Goal: Task Accomplishment & Management: Complete application form

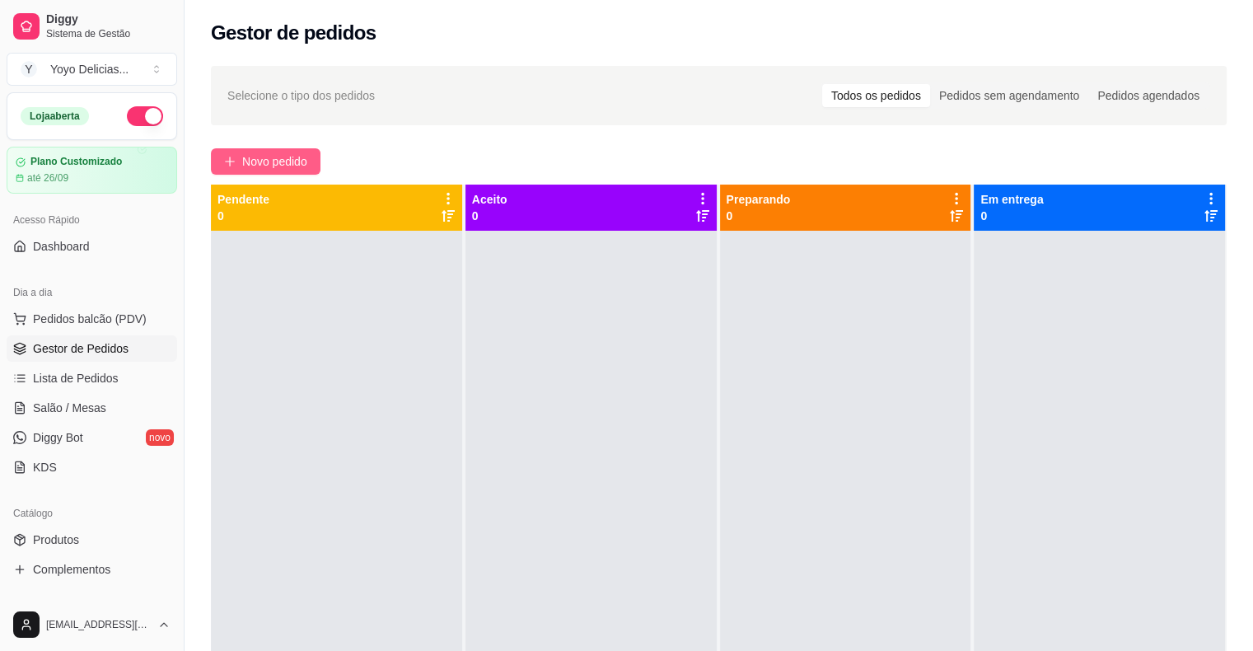
click at [274, 160] on span "Novo pedido" at bounding box center [274, 161] width 65 height 18
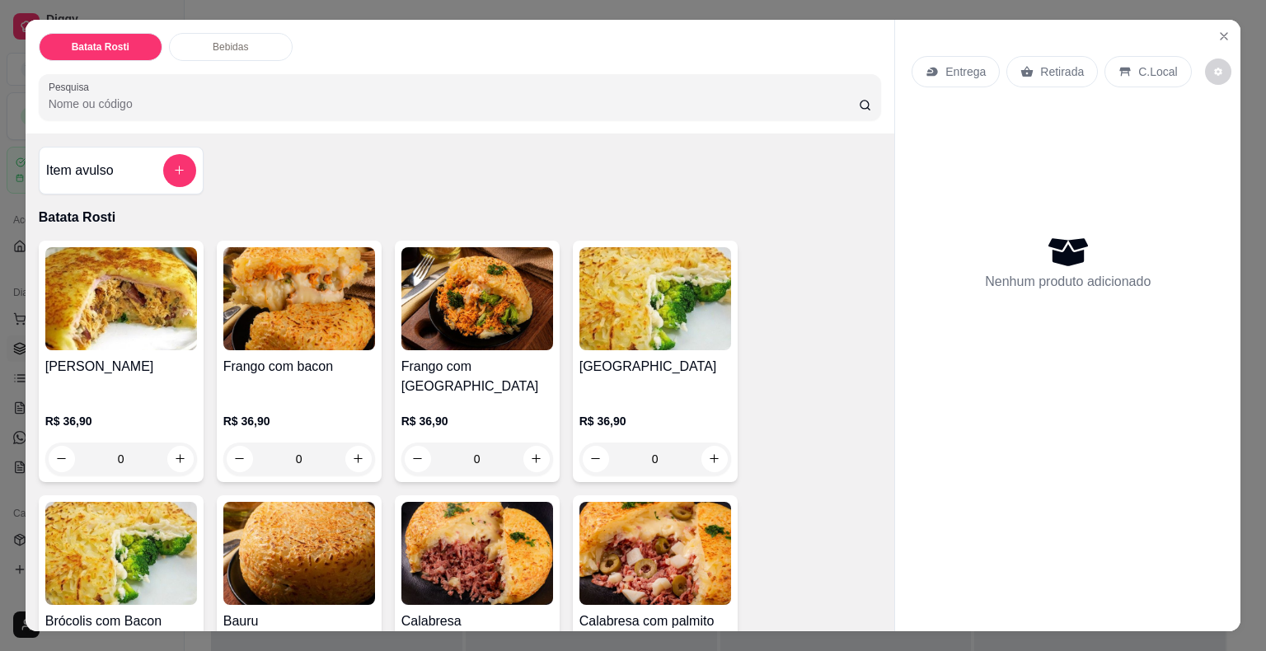
click at [935, 68] on div "Entrega" at bounding box center [955, 71] width 88 height 31
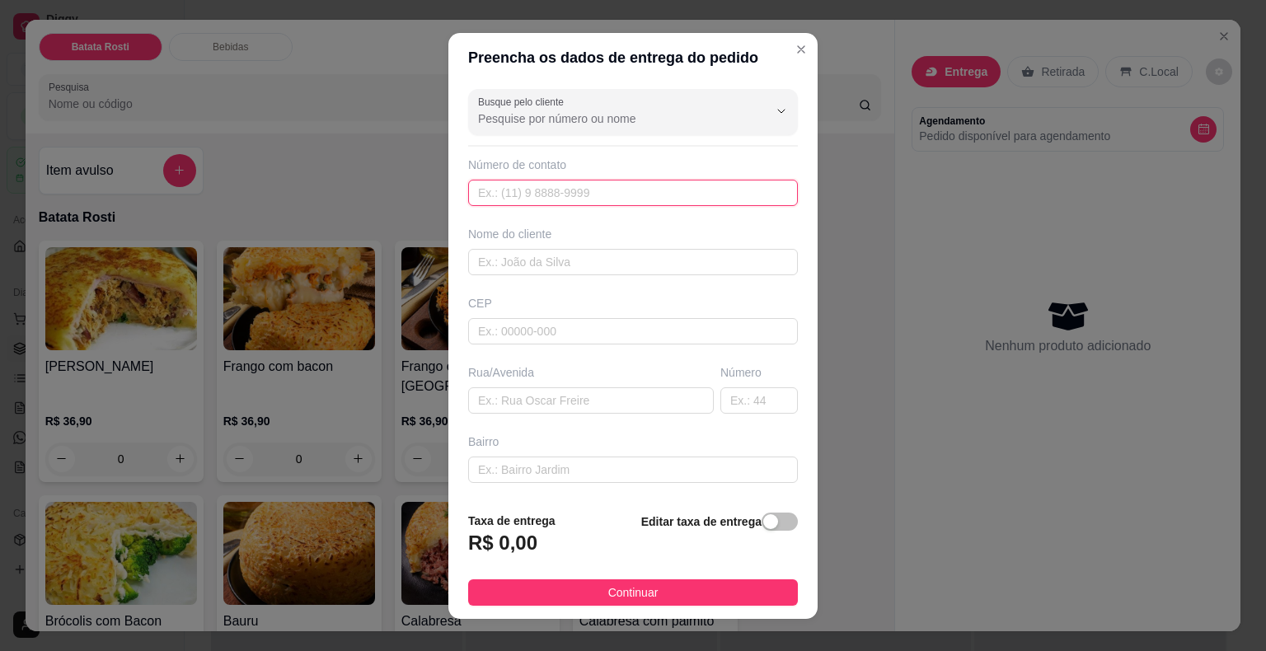
click at [568, 194] on input "text" at bounding box center [633, 193] width 330 height 26
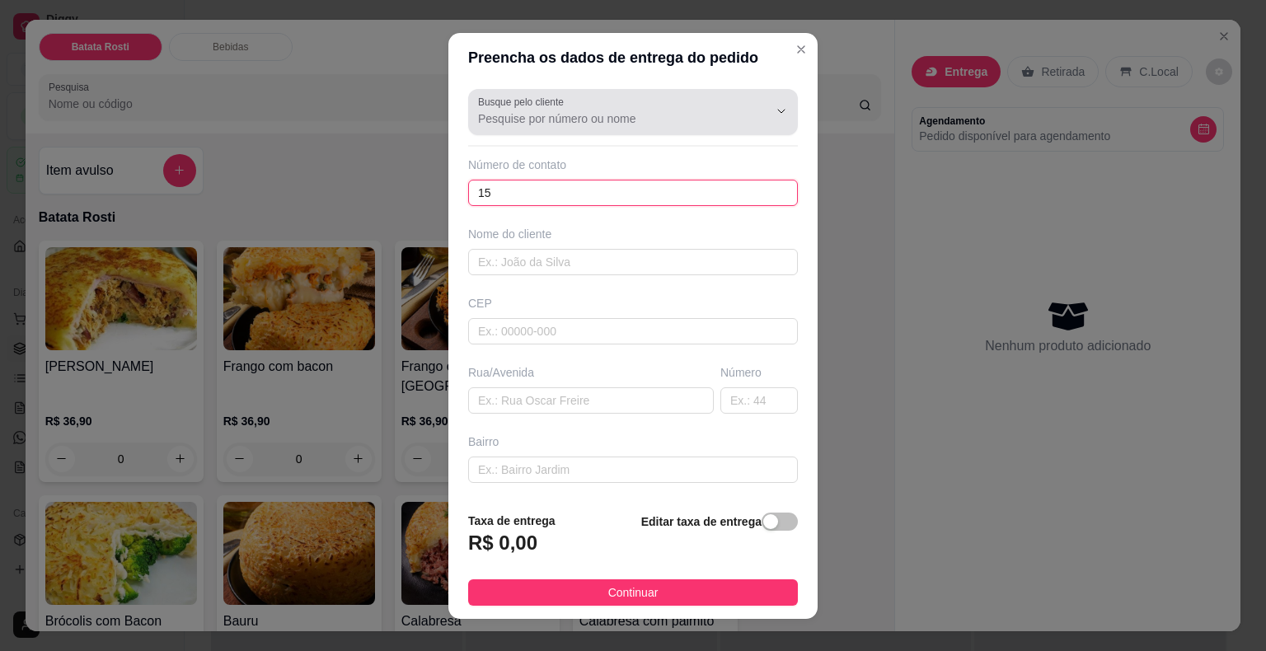
type input "15"
click at [619, 107] on div at bounding box center [633, 112] width 310 height 33
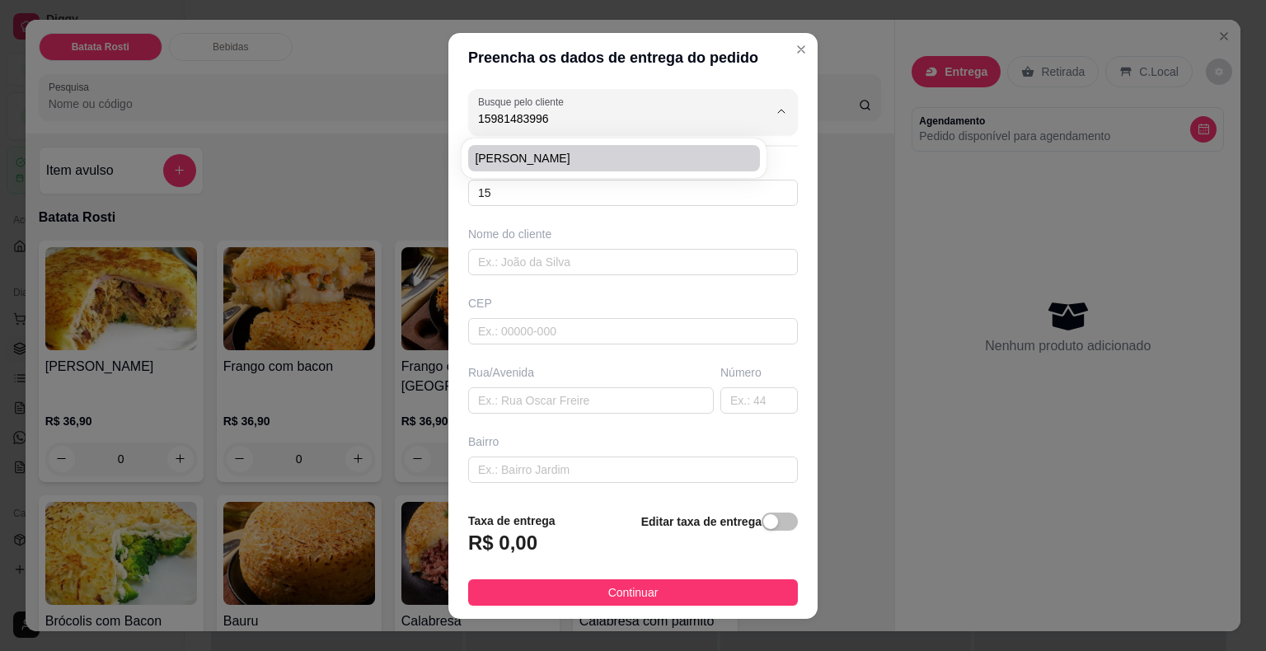
click at [581, 147] on li "[PERSON_NAME]" at bounding box center [614, 158] width 292 height 26
type input "[PERSON_NAME]"
type input "15981483996"
type input "[PERSON_NAME]"
type input "18060105"
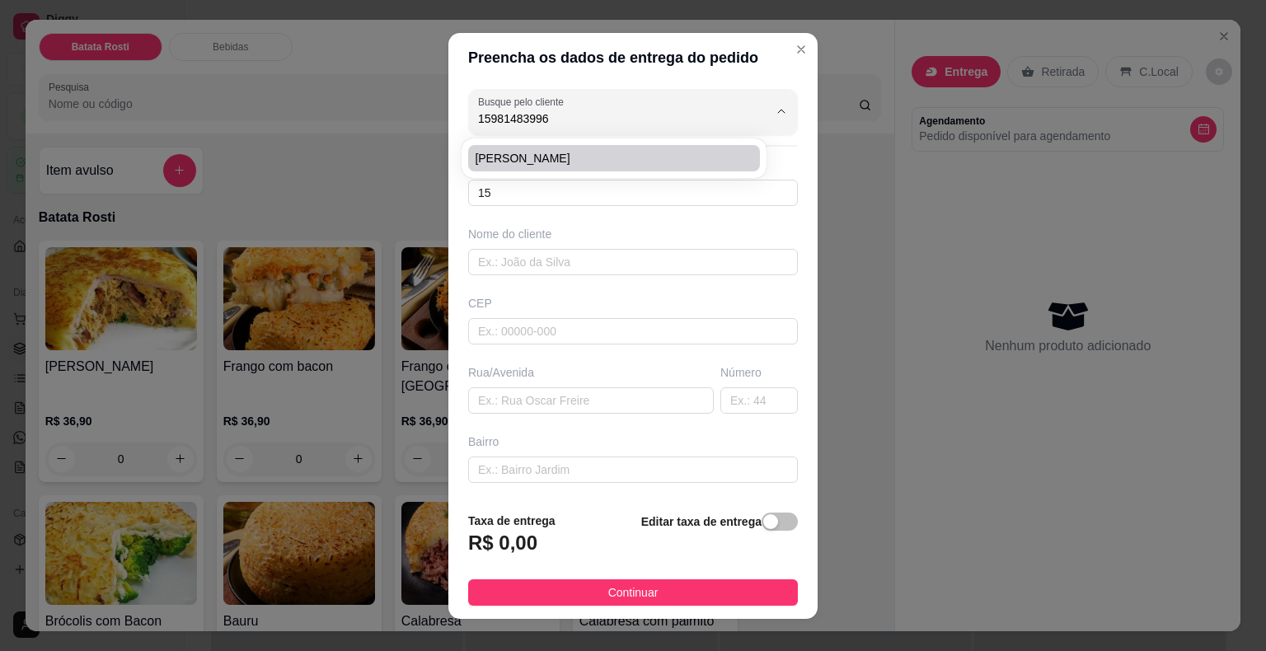
type input "[GEOGRAPHIC_DATA]"
type input "1008"
type input "[PERSON_NAME]"
type input "Sorocaba"
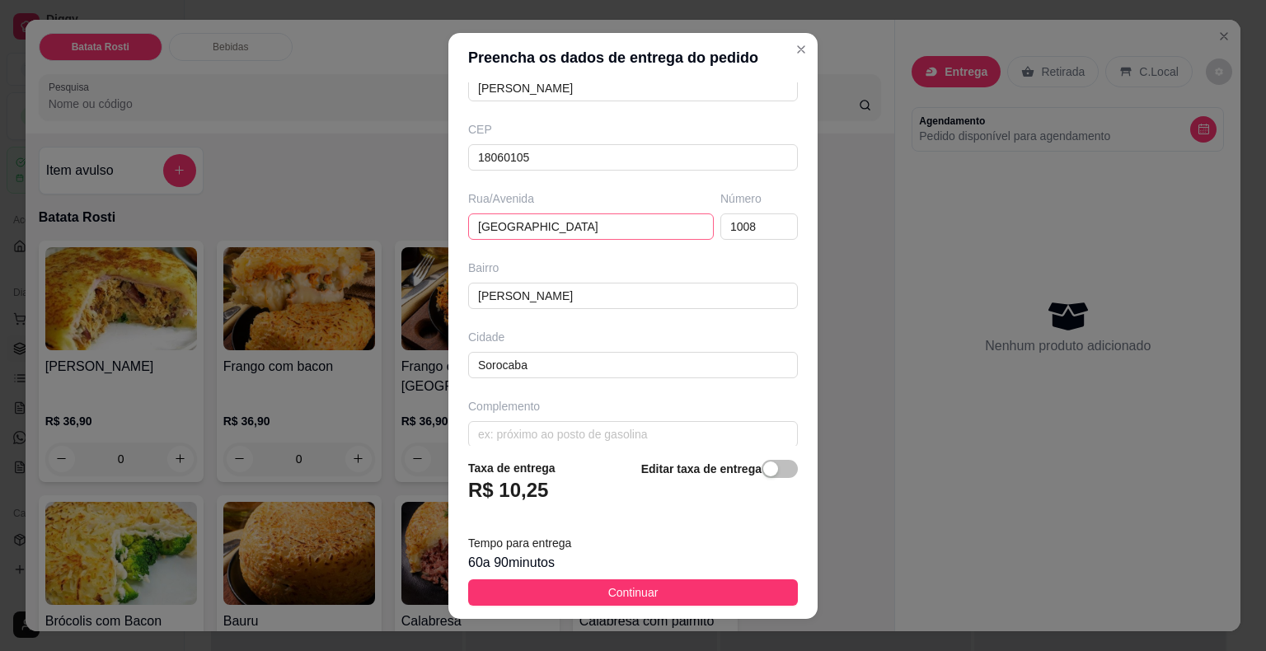
scroll to position [189, 0]
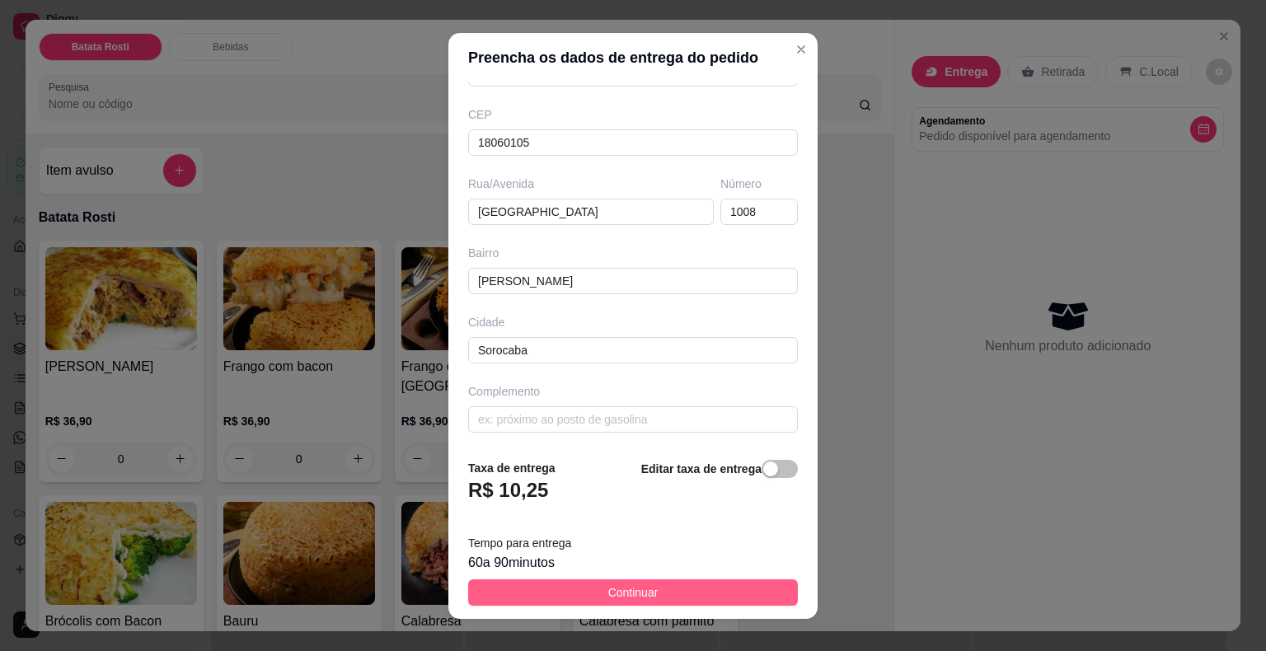
type input "[PERSON_NAME]"
click at [652, 583] on button "Continuar" at bounding box center [633, 592] width 330 height 26
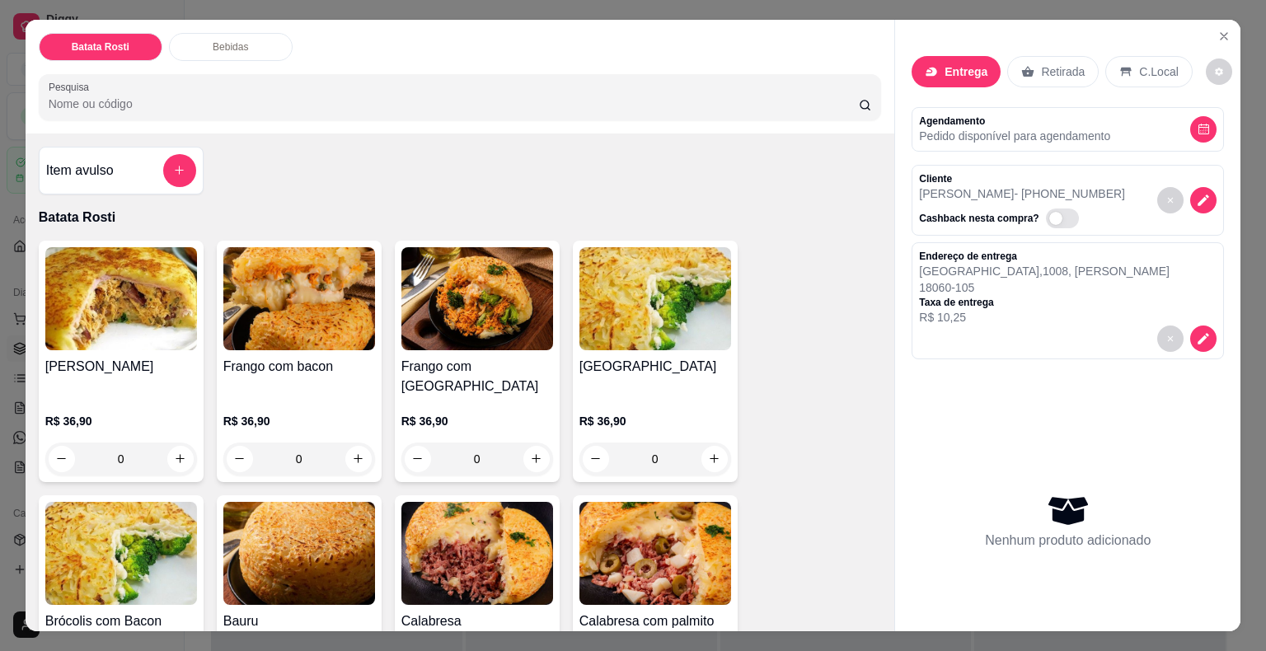
click at [260, 545] on img at bounding box center [299, 553] width 152 height 103
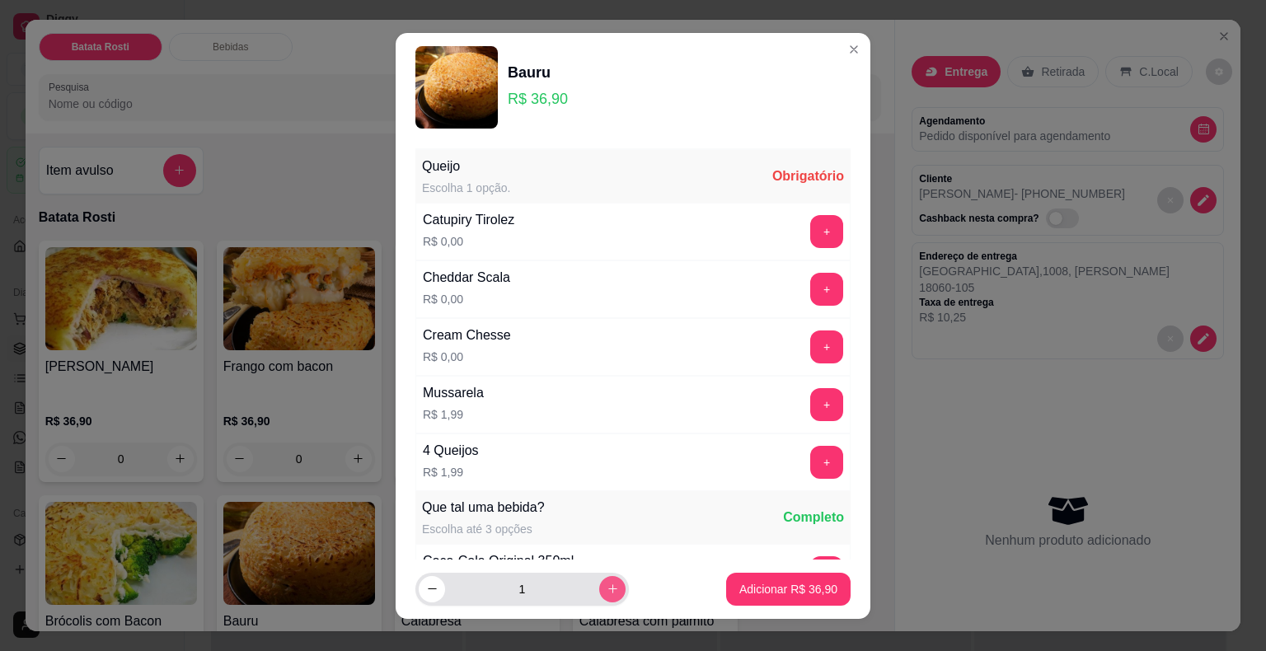
click at [599, 592] on button "increase-product-quantity" at bounding box center [612, 589] width 26 height 26
type input "2"
click at [811, 389] on button "+" at bounding box center [827, 404] width 32 height 32
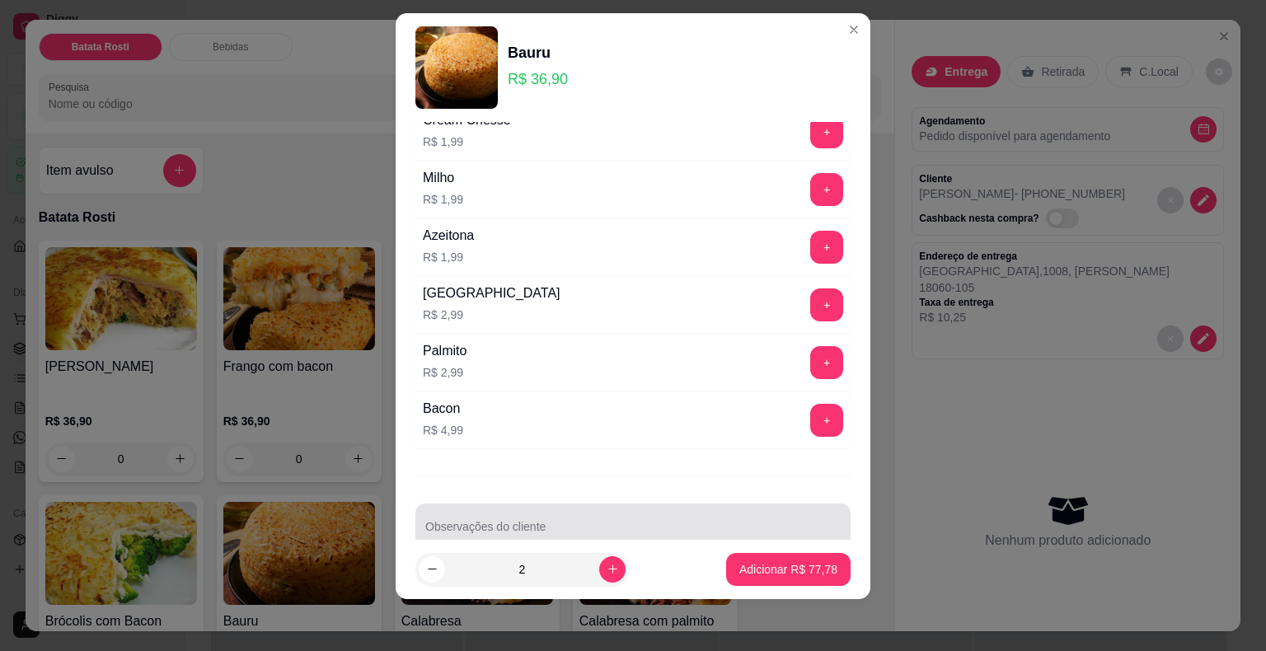
scroll to position [1075, 0]
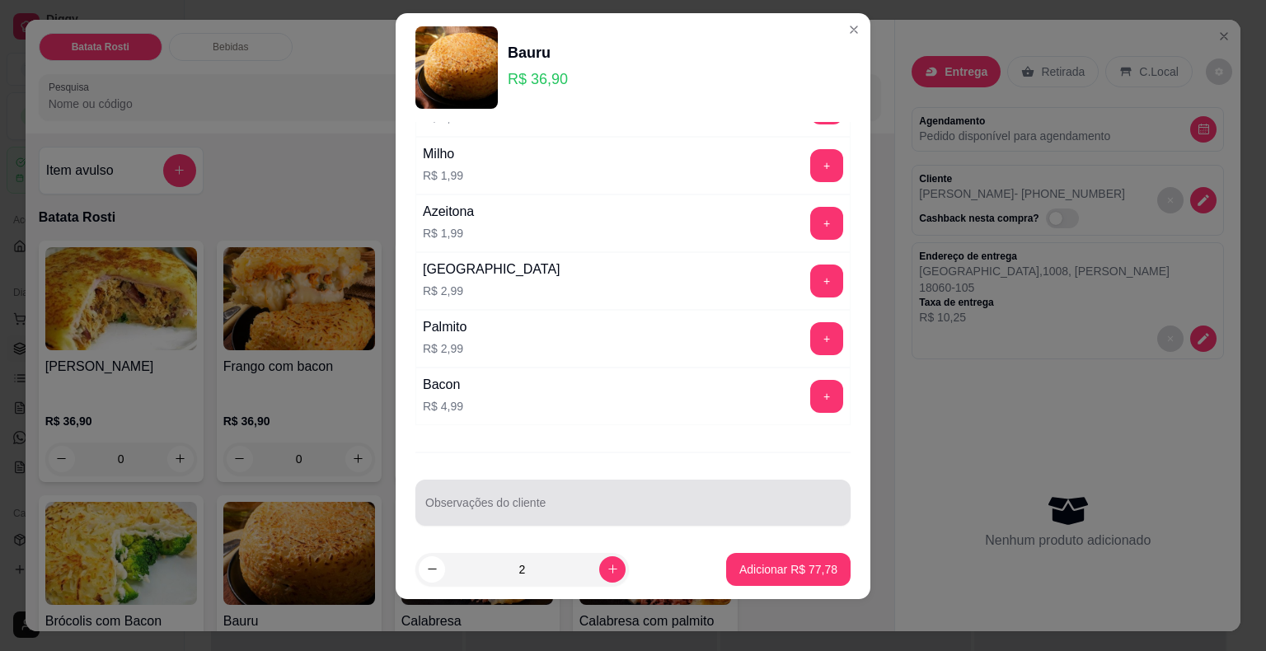
click at [527, 507] on input "Observações do cliente" at bounding box center [632, 509] width 415 height 16
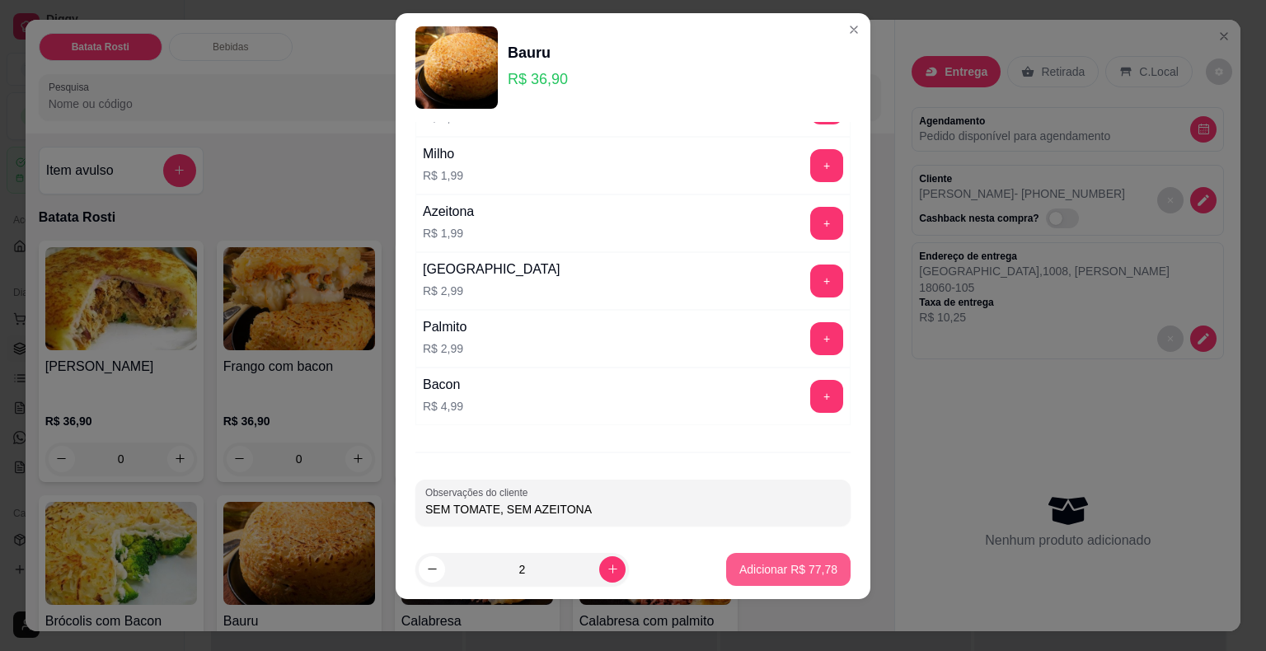
type input "SEM TOMATE, SEM AZEITONA"
click at [752, 582] on button "Adicionar R$ 77,78" at bounding box center [788, 569] width 121 height 32
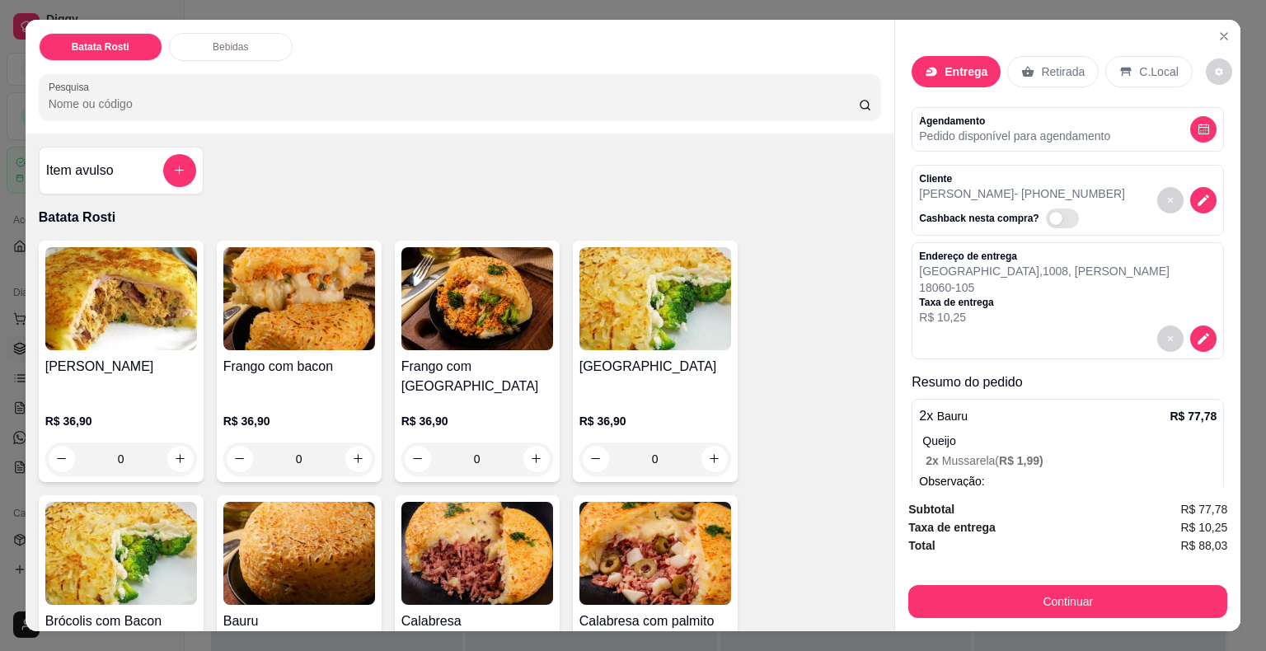
scroll to position [79, 0]
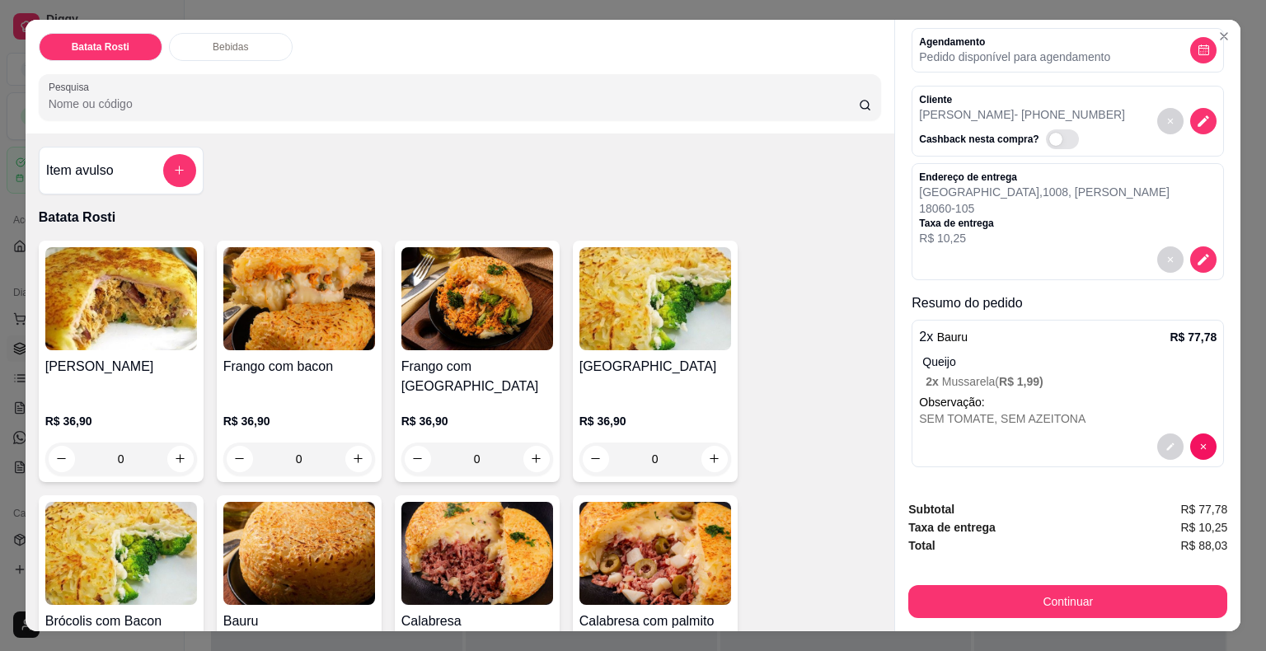
click at [1210, 545] on span "R$ 88,03" at bounding box center [1203, 545] width 47 height 18
copy div "R$ 88,03 Continuar"
click at [1197, 252] on icon "decrease-product-quantity" at bounding box center [1204, 259] width 14 height 14
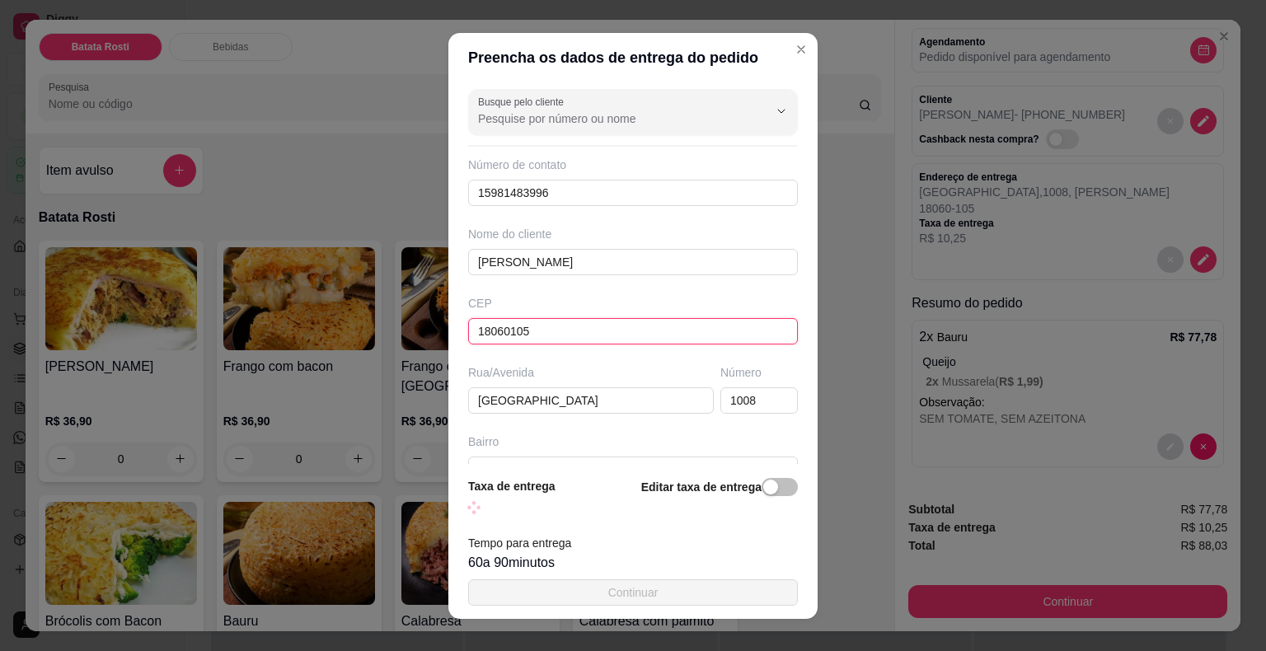
click at [567, 318] on input "18060105" at bounding box center [633, 331] width 330 height 26
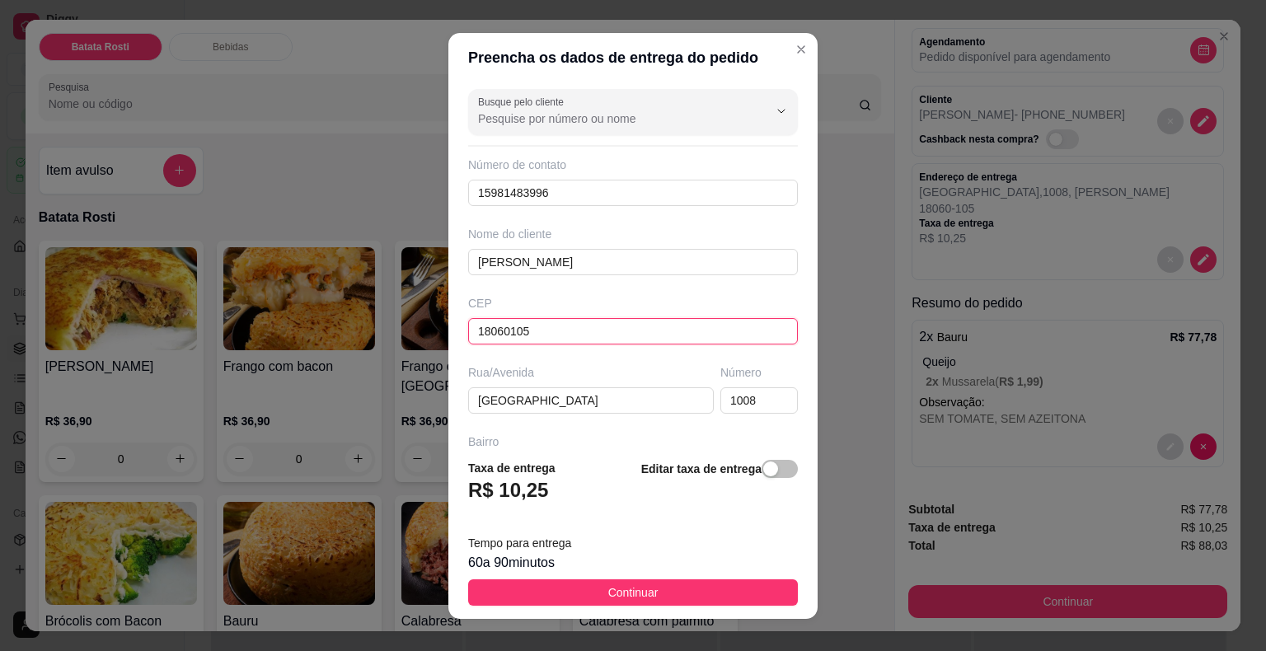
click at [567, 318] on input "18060105" at bounding box center [633, 331] width 330 height 26
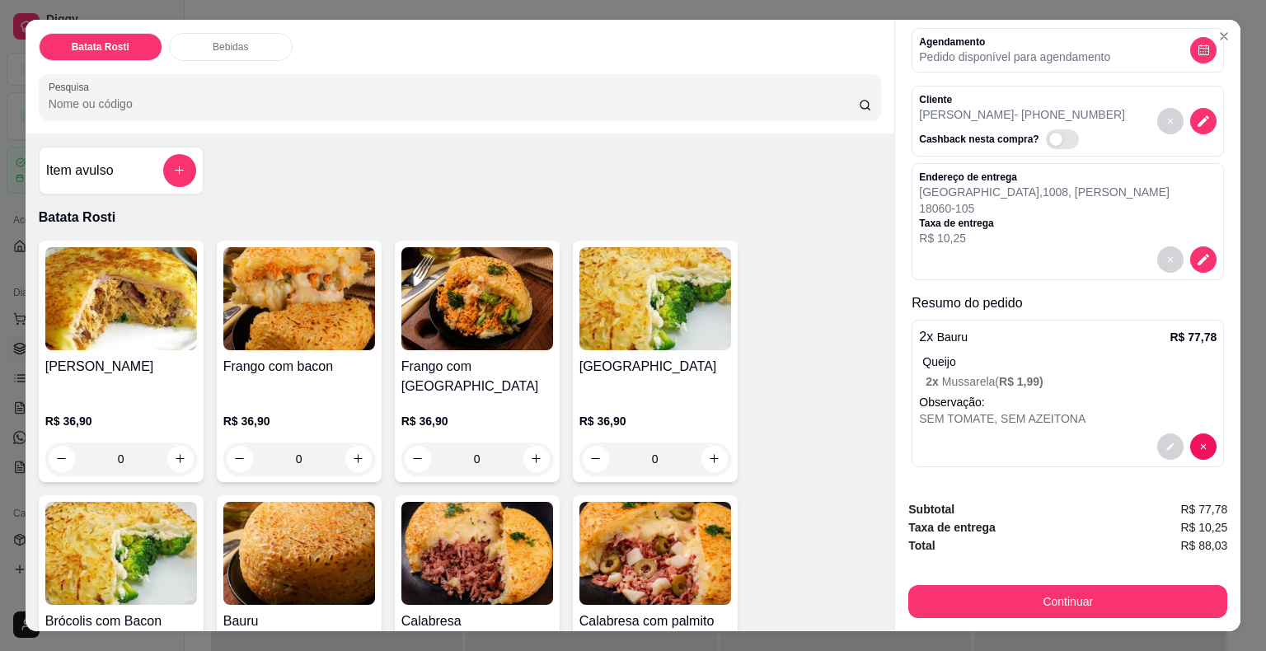
click at [1201, 541] on span "R$ 88,03" at bounding box center [1203, 545] width 47 height 18
copy div "R$ 88,03 Continuar"
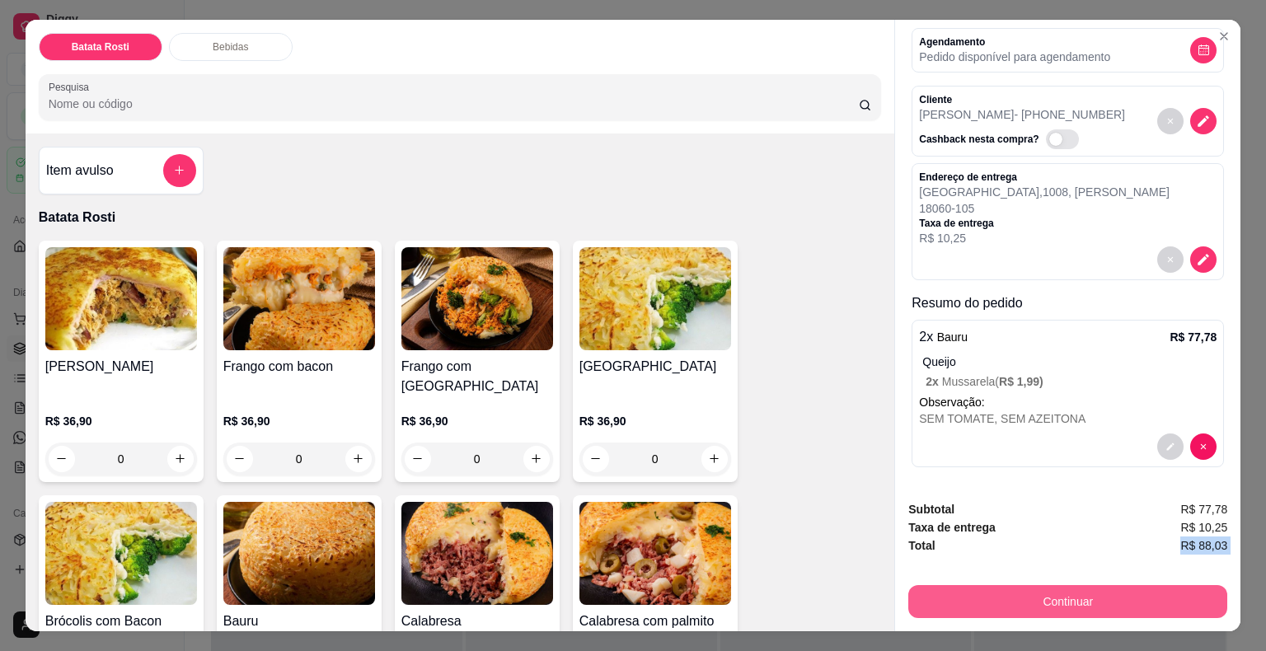
click at [965, 605] on button "Continuar" at bounding box center [1067, 601] width 319 height 33
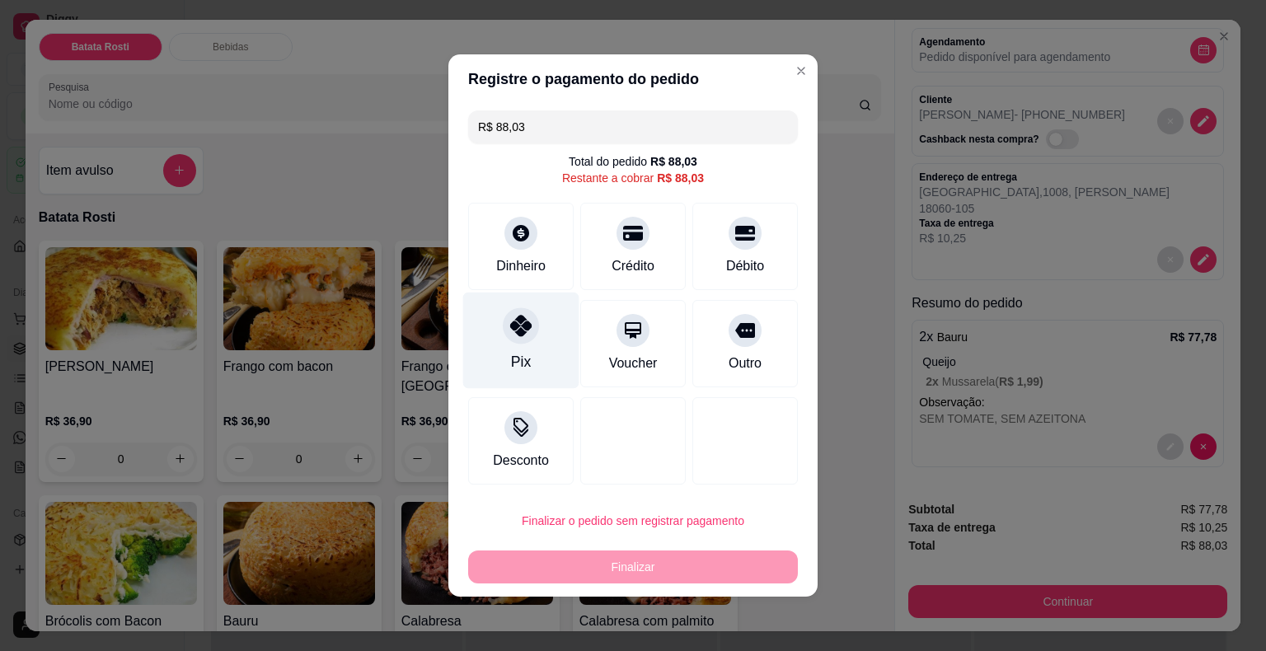
click at [532, 341] on div "Pix" at bounding box center [521, 341] width 116 height 96
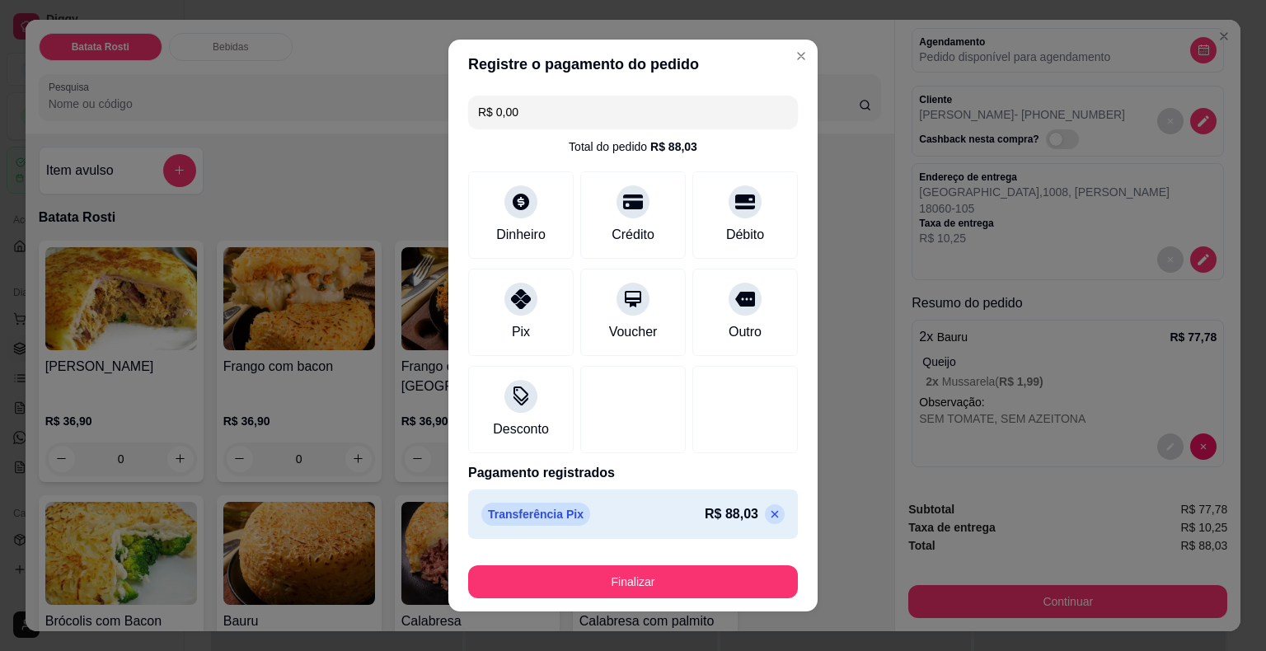
click at [574, 588] on button "Finalizar" at bounding box center [633, 581] width 330 height 33
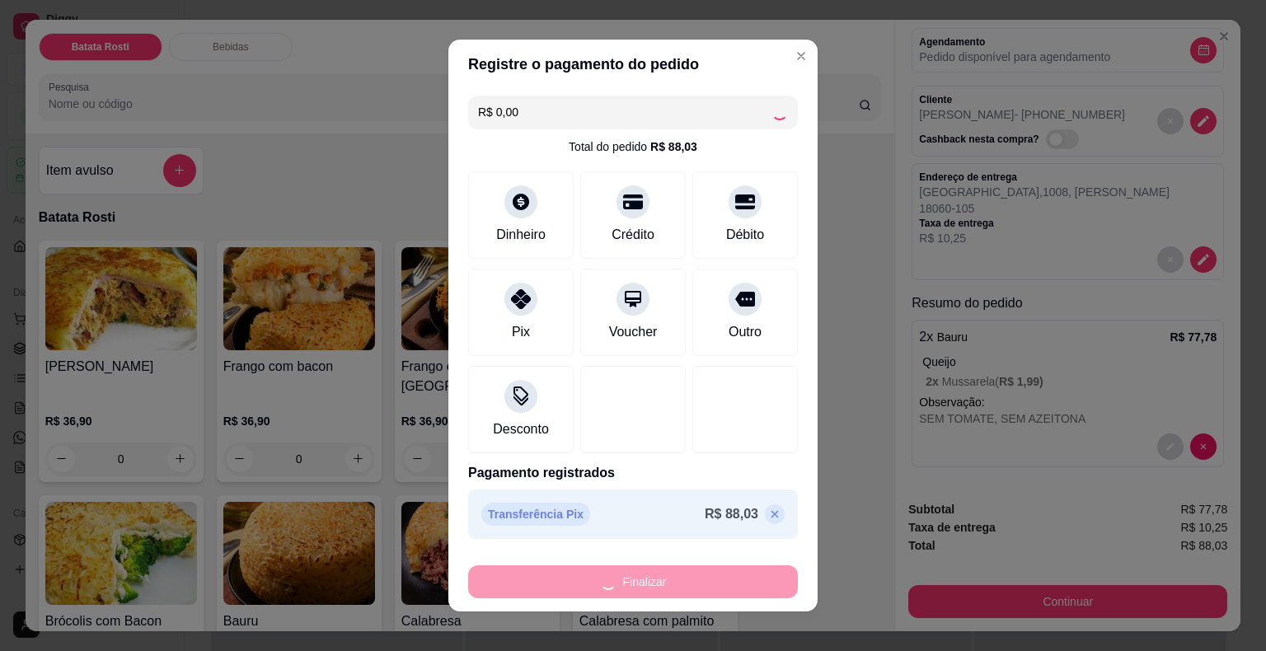
type input "-R$ 88,03"
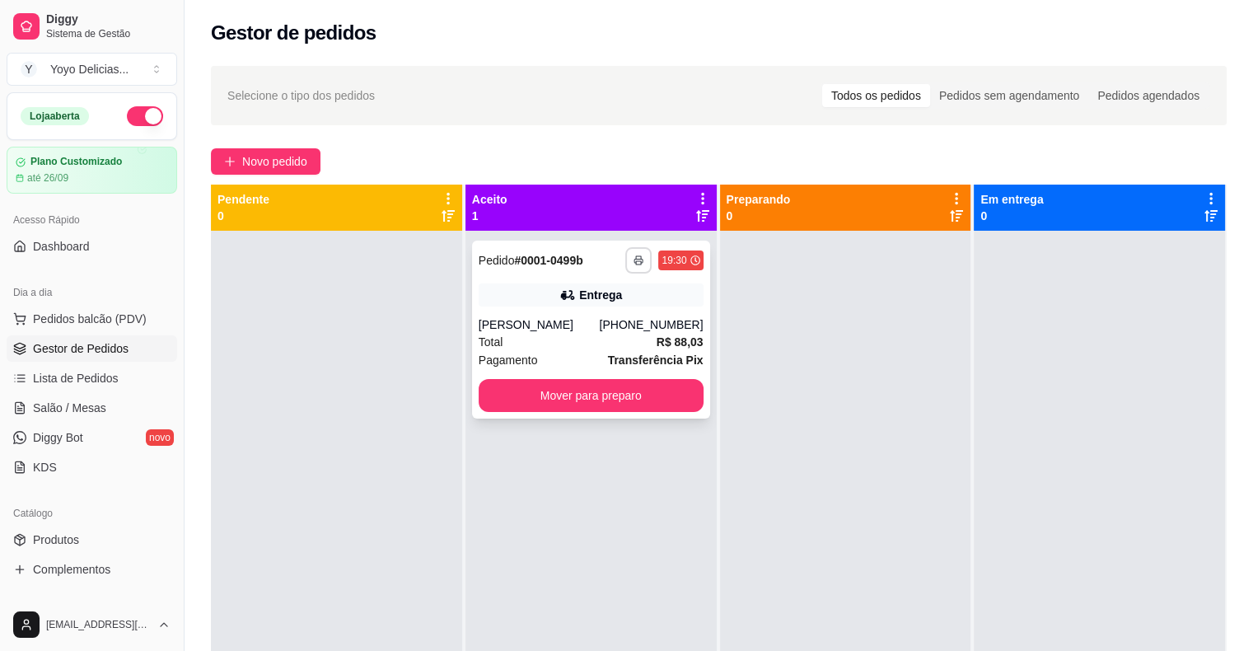
click at [642, 252] on button "button" at bounding box center [638, 260] width 26 height 26
click at [581, 317] on button "IMPRESSORA" at bounding box center [593, 317] width 115 height 26
click at [580, 310] on div "**********" at bounding box center [591, 330] width 238 height 178
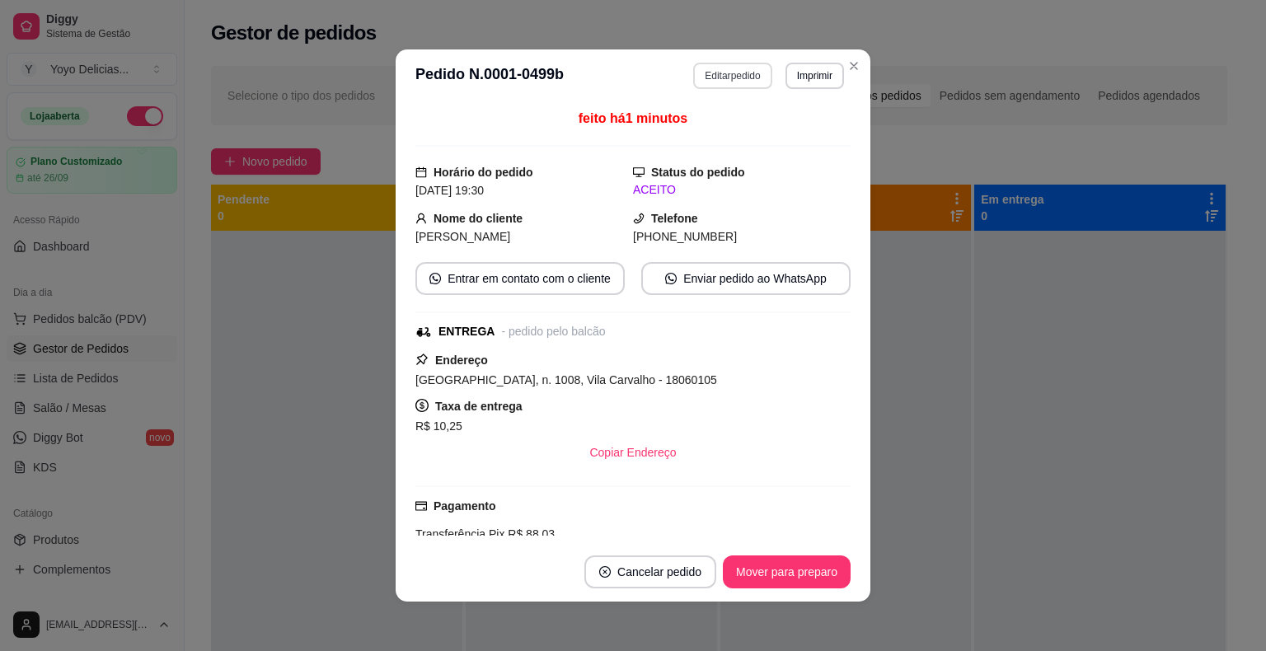
click at [719, 68] on button "Editar pedido" at bounding box center [732, 76] width 78 height 26
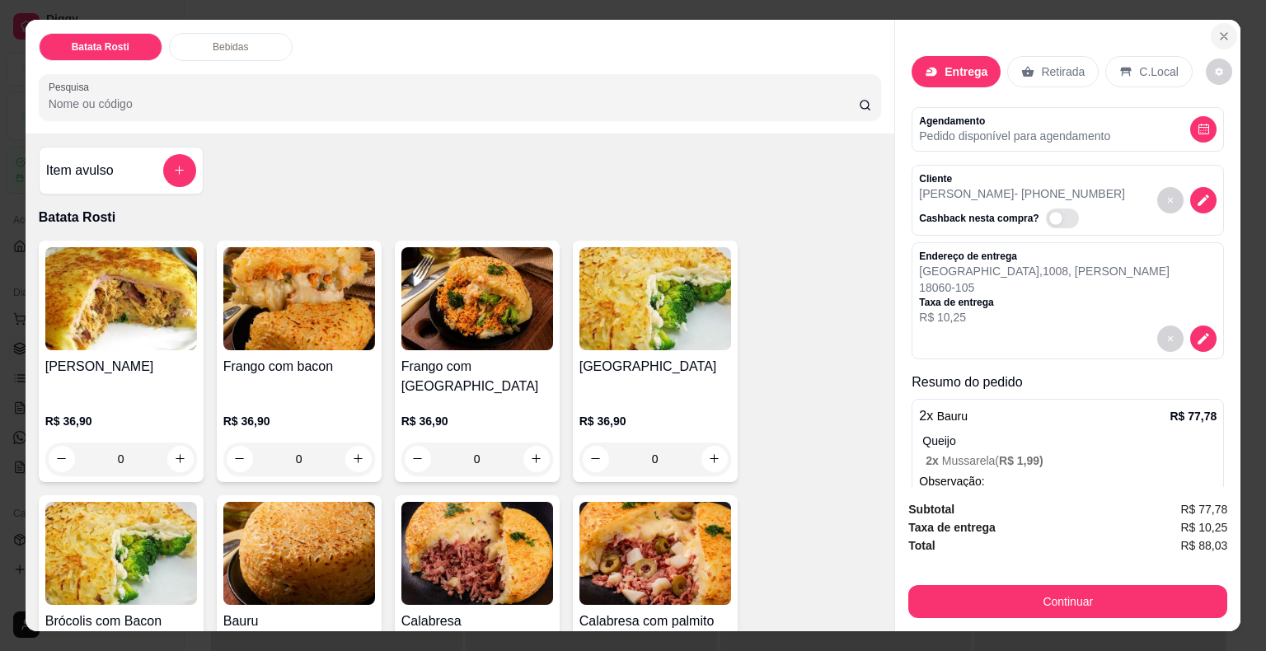
click at [1217, 35] on icon "Close" at bounding box center [1223, 36] width 13 height 13
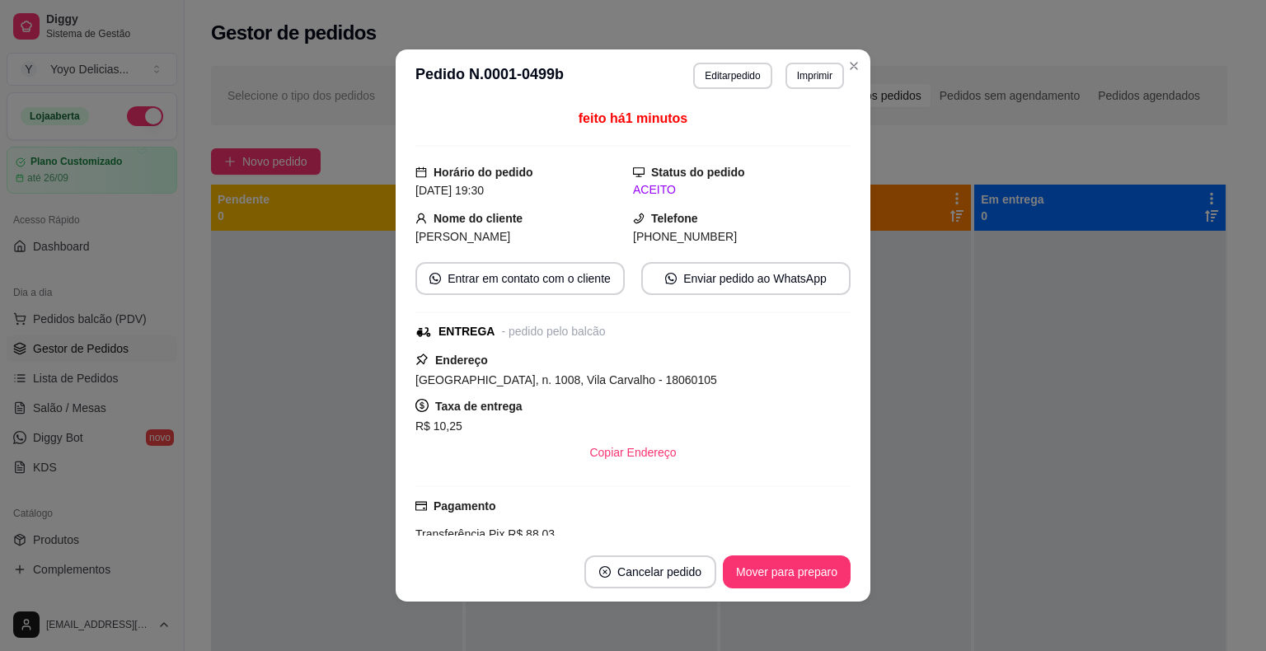
click at [811, 73] on button "Imprimir" at bounding box center [814, 76] width 59 height 26
click at [799, 124] on button "IMPRESSORA" at bounding box center [782, 132] width 115 height 26
click at [710, 280] on button "Enviar pedido ao WhatsApp" at bounding box center [745, 278] width 209 height 33
click at [816, 77] on button "Imprimir" at bounding box center [814, 76] width 59 height 26
click at [789, 124] on button "IMPRESSORA" at bounding box center [782, 132] width 115 height 26
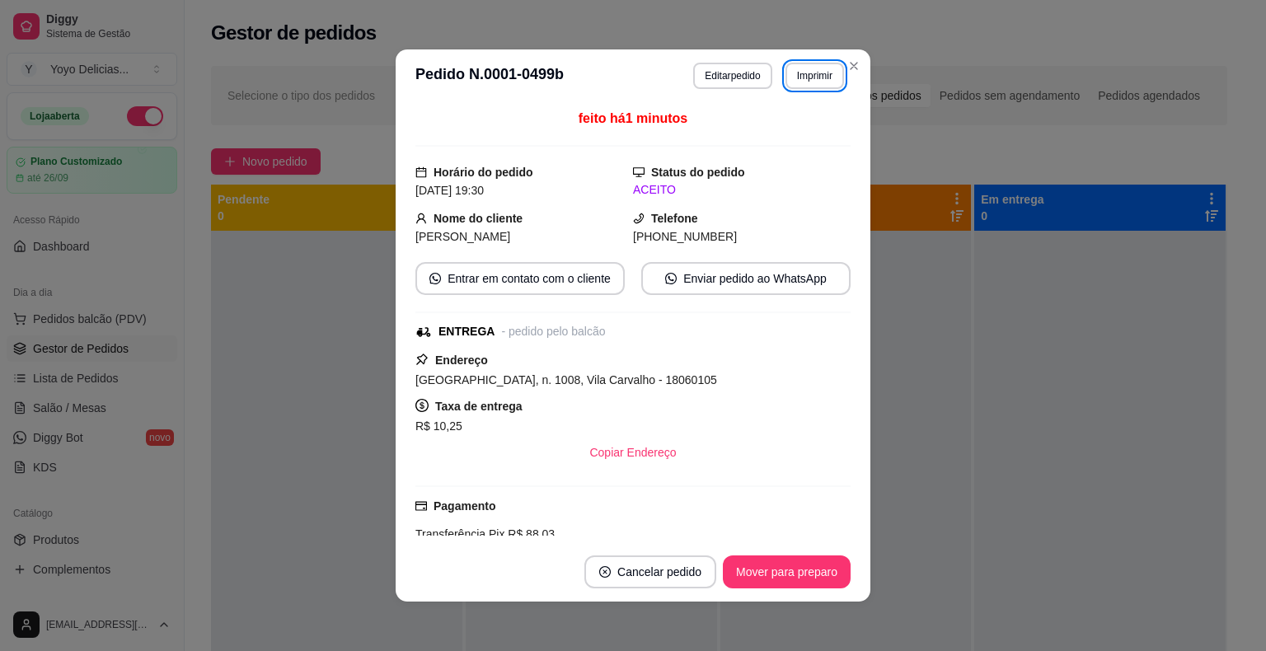
click at [590, 387] on div "[GEOGRAPHIC_DATA], n. 1008, Vila Carvalho - 18060105" at bounding box center [632, 380] width 435 height 20
click at [590, 385] on span "[GEOGRAPHIC_DATA], n. 1008, Vila Carvalho - 18060105" at bounding box center [566, 379] width 302 height 13
click at [591, 387] on div "[GEOGRAPHIC_DATA], n. 1008, Vila Carvalho - 18060105" at bounding box center [632, 380] width 435 height 20
click at [592, 390] on div "[GEOGRAPHIC_DATA], n. 1008, Vila Carvalho - 18060105 Taxa de entrega R$ 10,25 C…" at bounding box center [632, 409] width 435 height 119
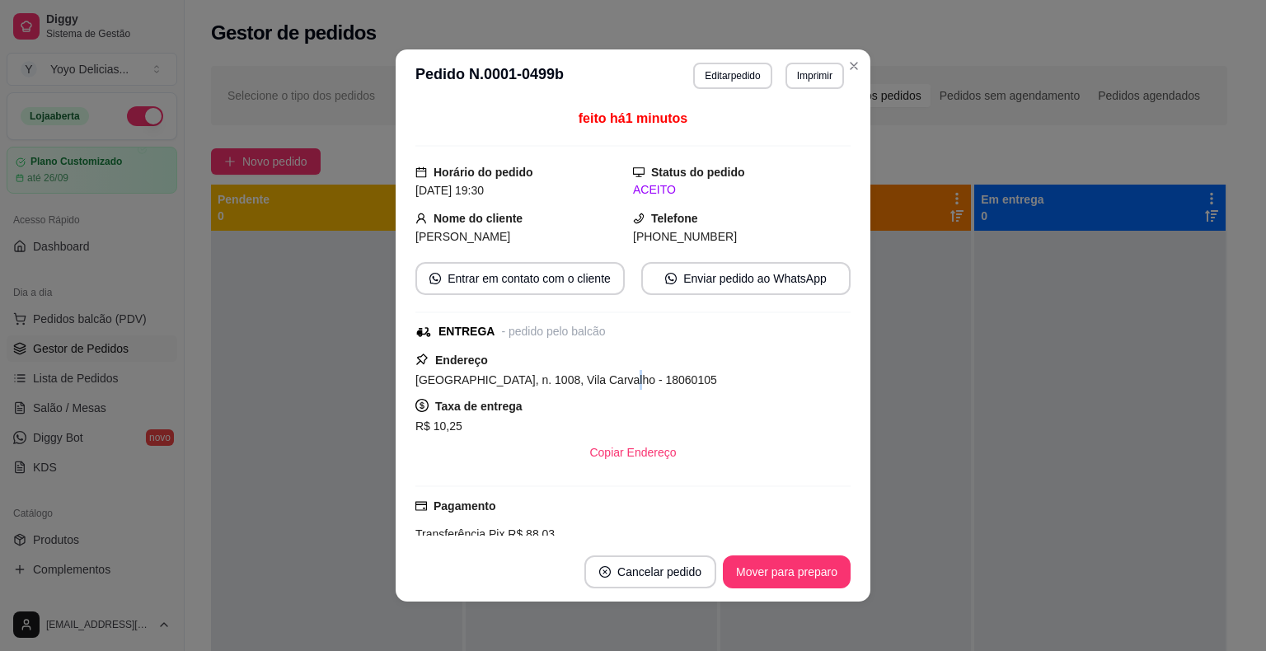
click at [592, 388] on div "[GEOGRAPHIC_DATA], n. 1008, Vila Carvalho - 18060105" at bounding box center [632, 380] width 435 height 20
click at [592, 387] on div "[GEOGRAPHIC_DATA], n. 1008, Vila Carvalho - 18060105" at bounding box center [632, 380] width 435 height 20
click at [592, 386] on span "[GEOGRAPHIC_DATA], n. 1008, Vila Carvalho - 18060105" at bounding box center [566, 379] width 302 height 13
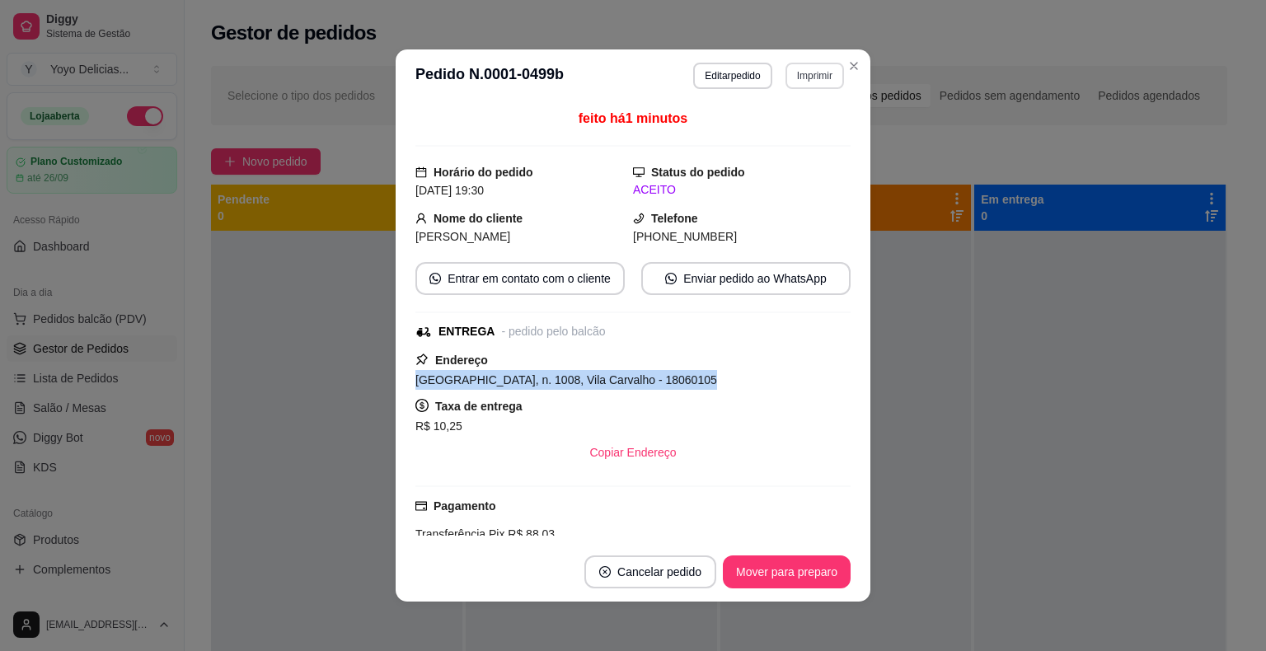
click at [797, 79] on button "Imprimir" at bounding box center [814, 76] width 59 height 26
click at [783, 128] on button "IMPRESSORA" at bounding box center [779, 133] width 119 height 26
click at [671, 447] on button "Copiar Endereço" at bounding box center [632, 452] width 113 height 33
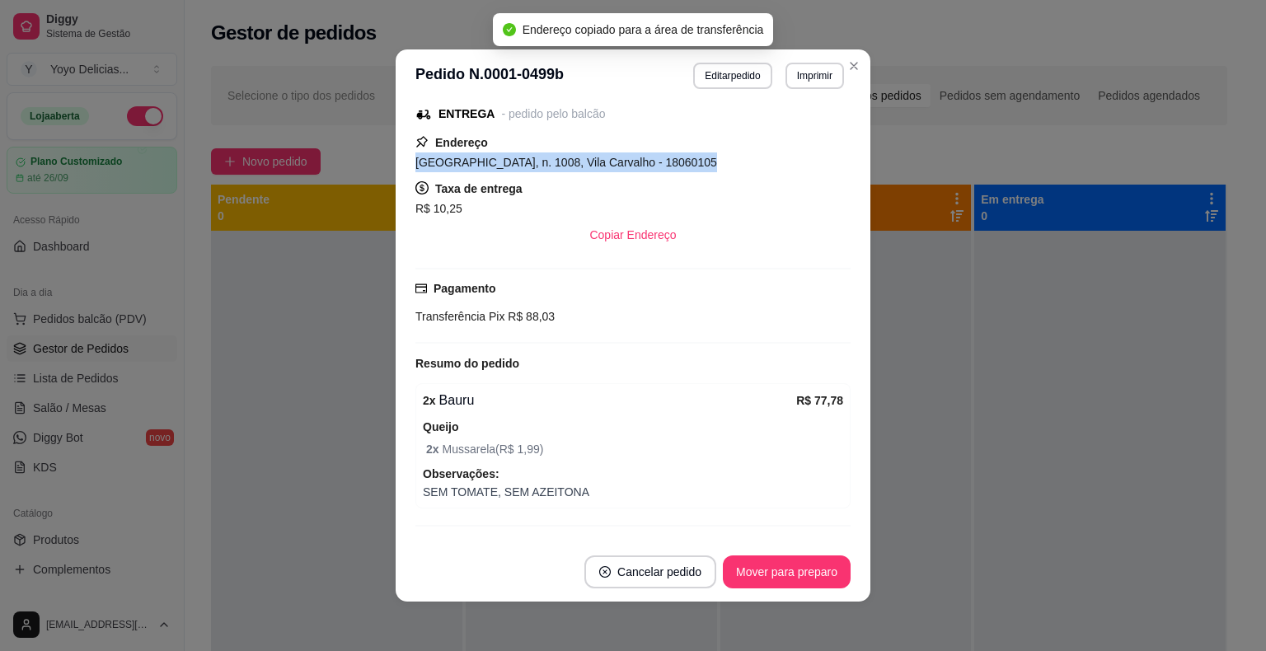
scroll to position [247, 0]
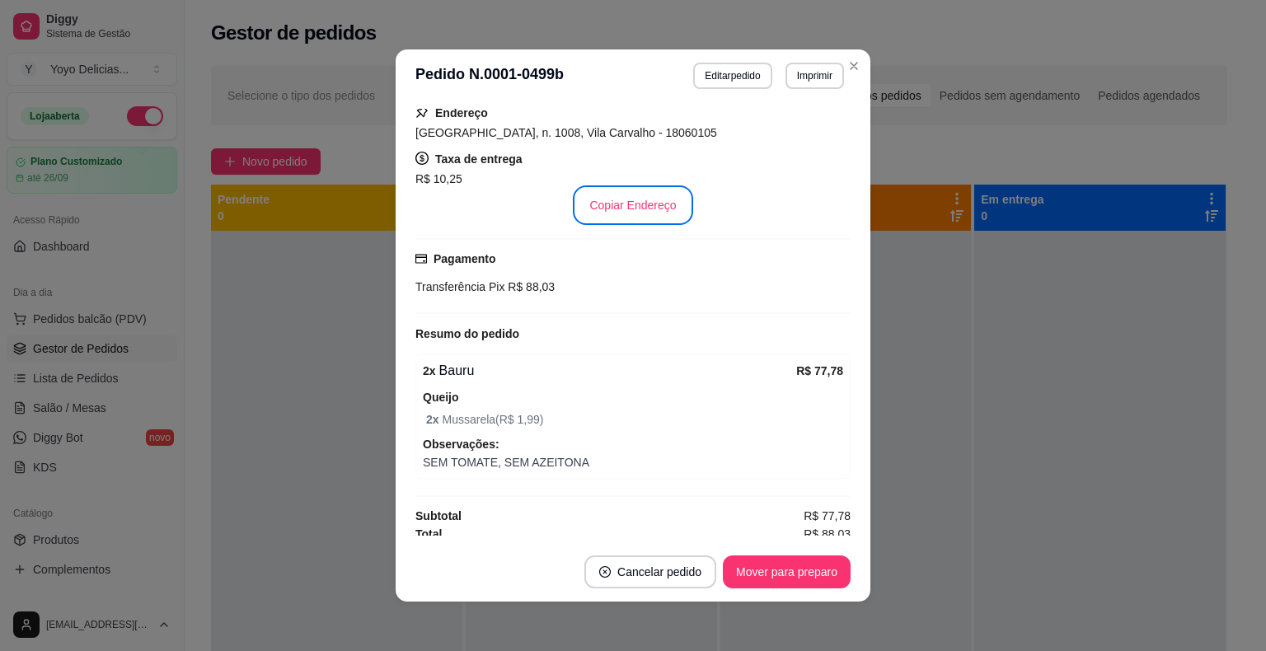
click at [778, 450] on span "Observações:" at bounding box center [633, 444] width 420 height 18
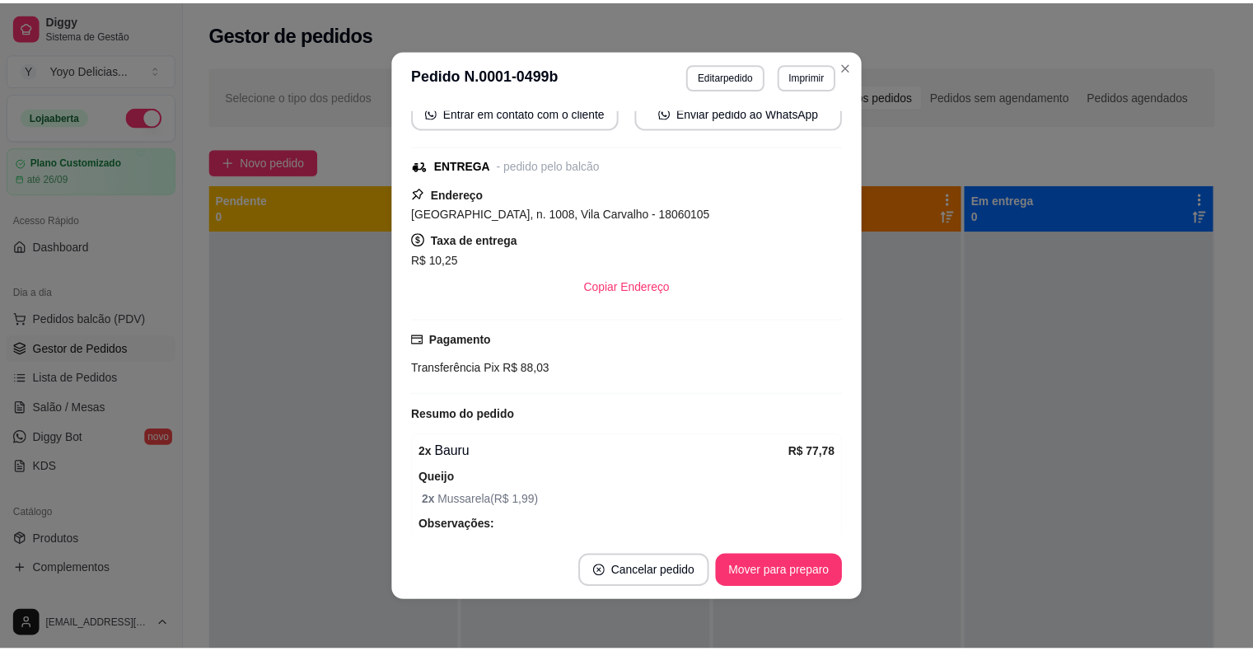
scroll to position [0, 0]
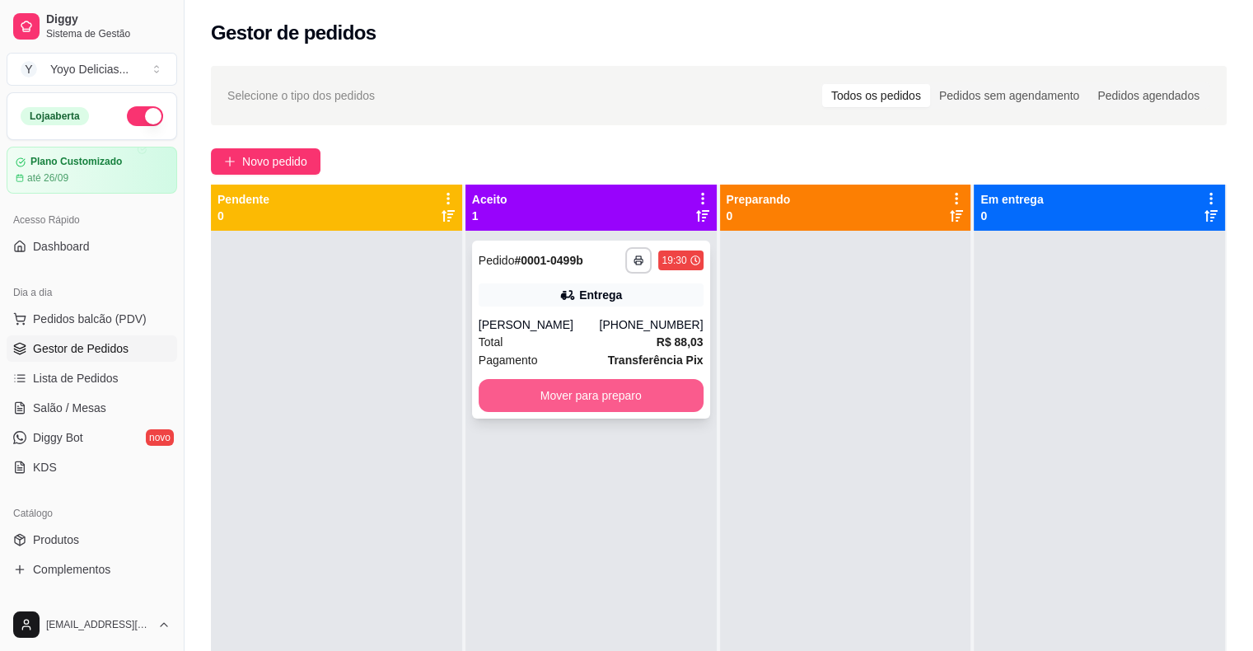
click at [616, 397] on button "Mover para preparo" at bounding box center [591, 395] width 225 height 33
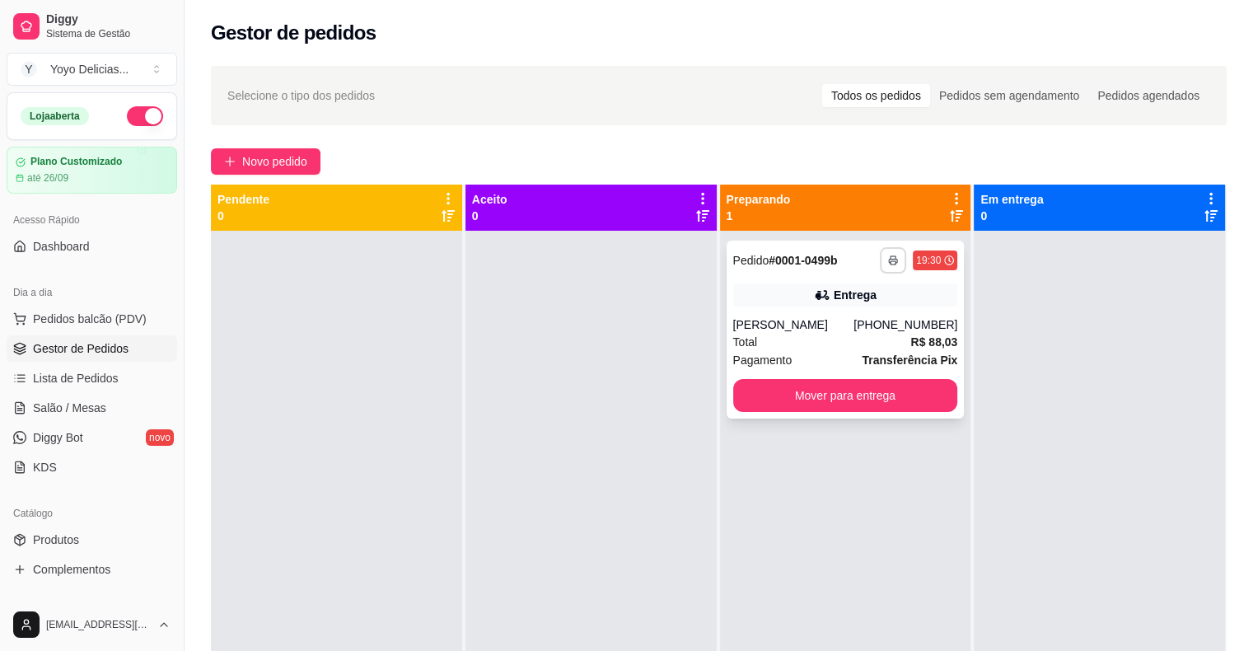
click at [888, 259] on icon "button" at bounding box center [893, 260] width 10 height 10
click at [858, 308] on button "IMPRESSORA" at bounding box center [843, 317] width 115 height 26
